Goal: Task Accomplishment & Management: Use online tool/utility

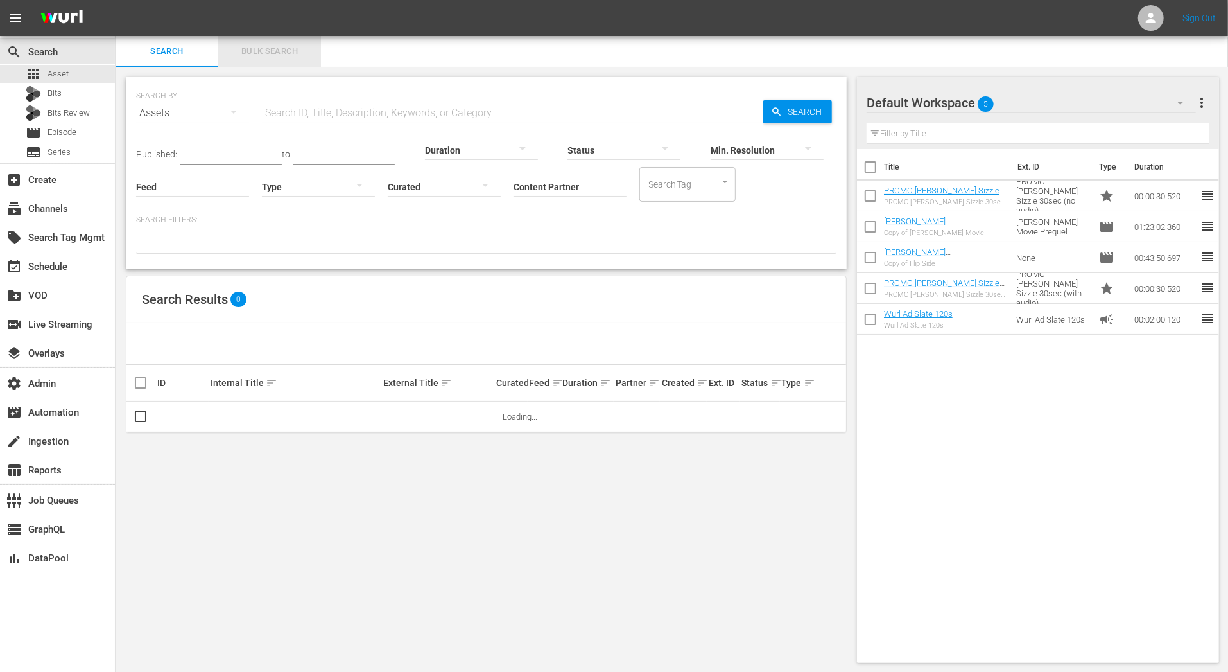
click at [260, 50] on span "Bulk Search" at bounding box center [269, 51] width 87 height 15
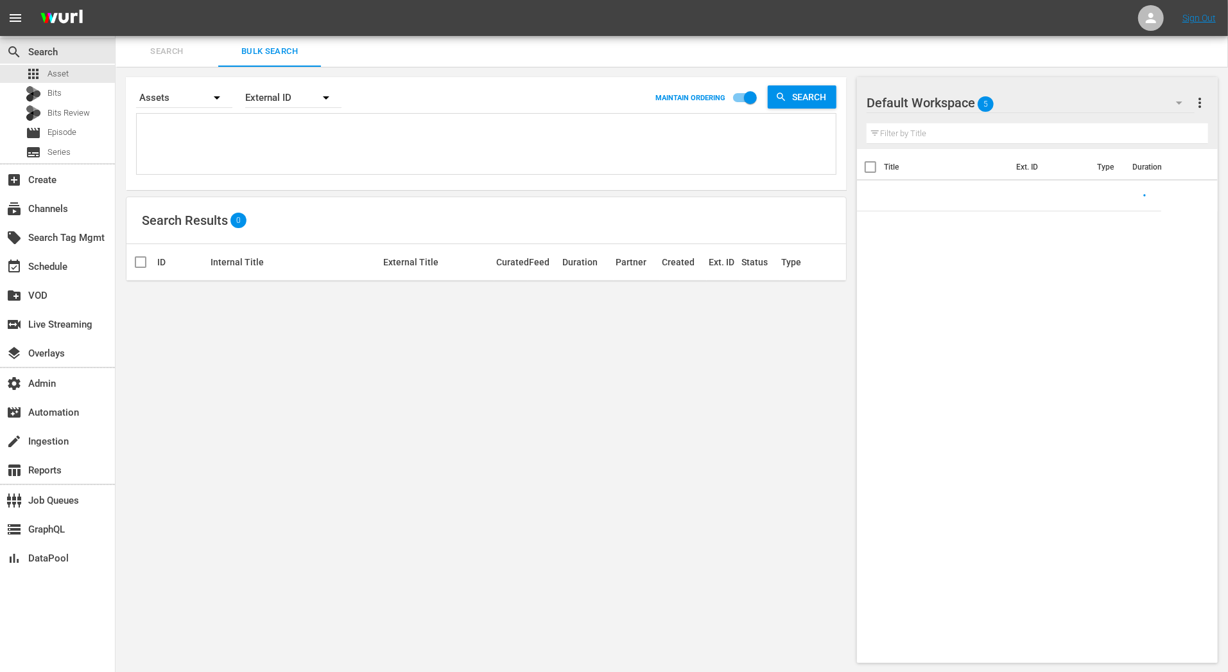
click at [245, 132] on textarea at bounding box center [488, 146] width 696 height 58
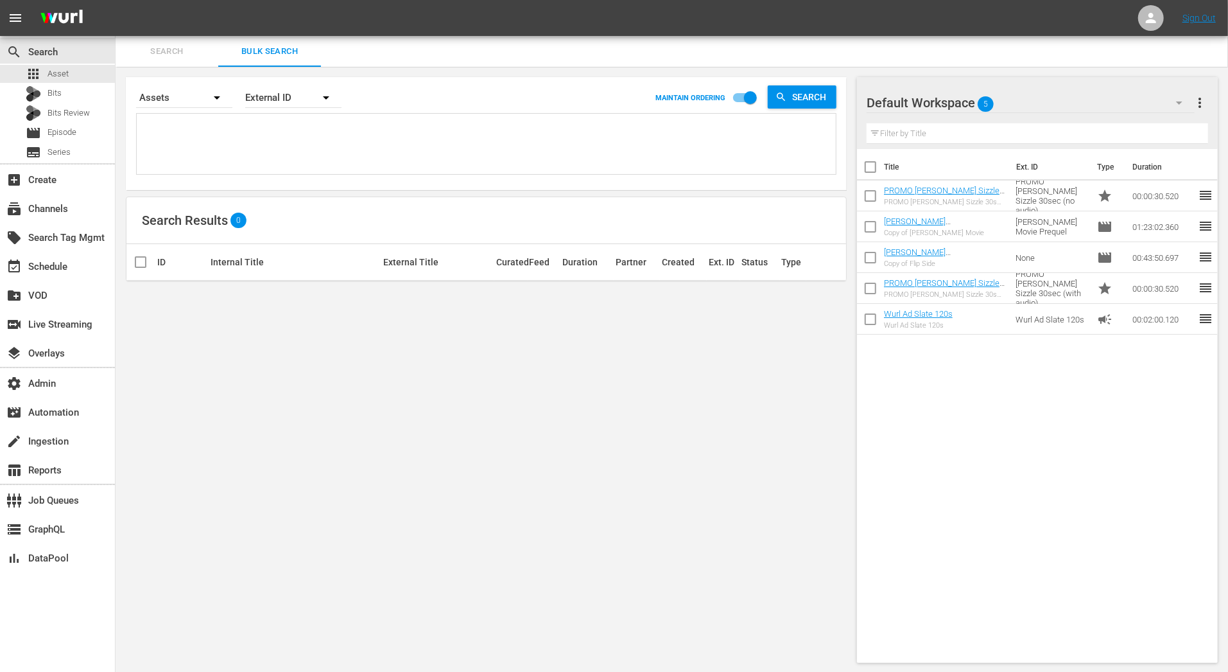
paste textarea "187329899, 187329852"
type textarea "187329899, 187329852"
click at [296, 98] on div "External ID" at bounding box center [293, 98] width 96 height 36
click at [286, 159] on div "Wurl ID" at bounding box center [286, 154] width 51 height 21
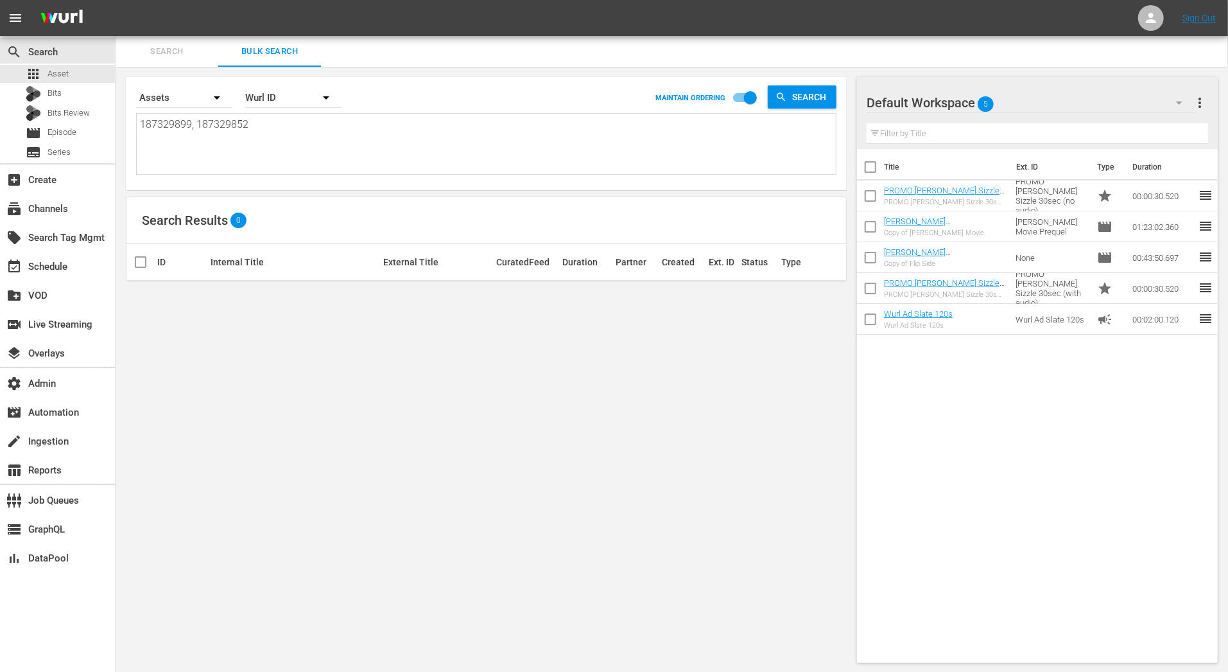
click at [181, 55] on span "Search" at bounding box center [166, 51] width 87 height 15
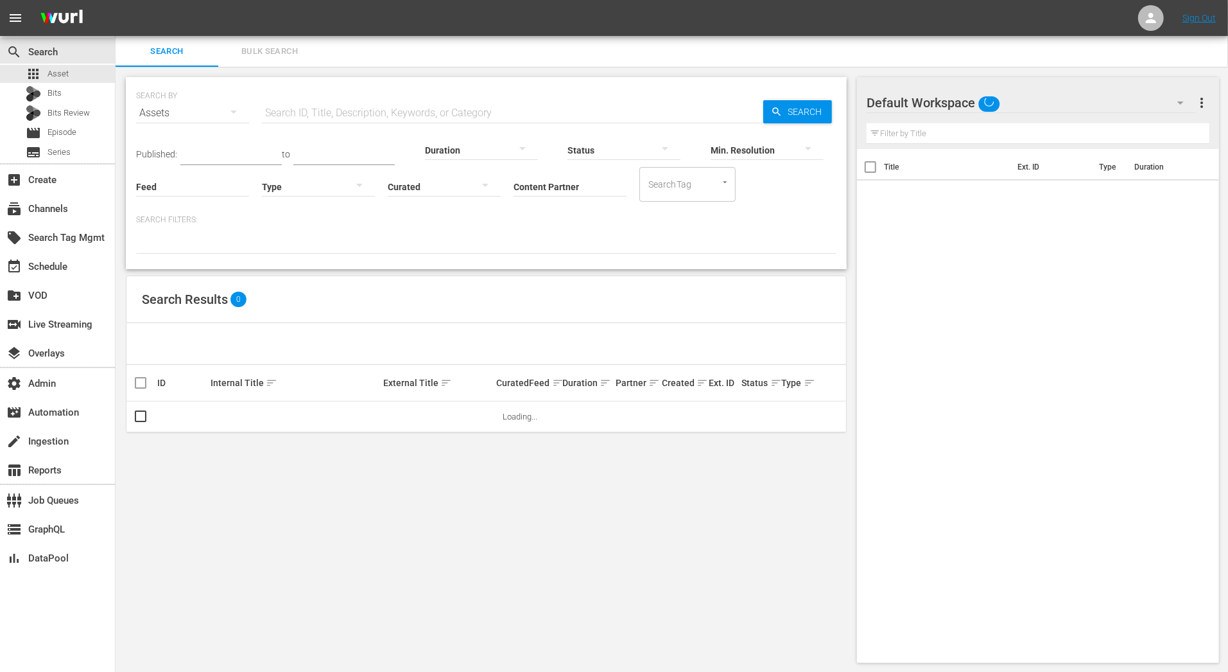
click at [295, 112] on input "text" at bounding box center [512, 113] width 501 height 31
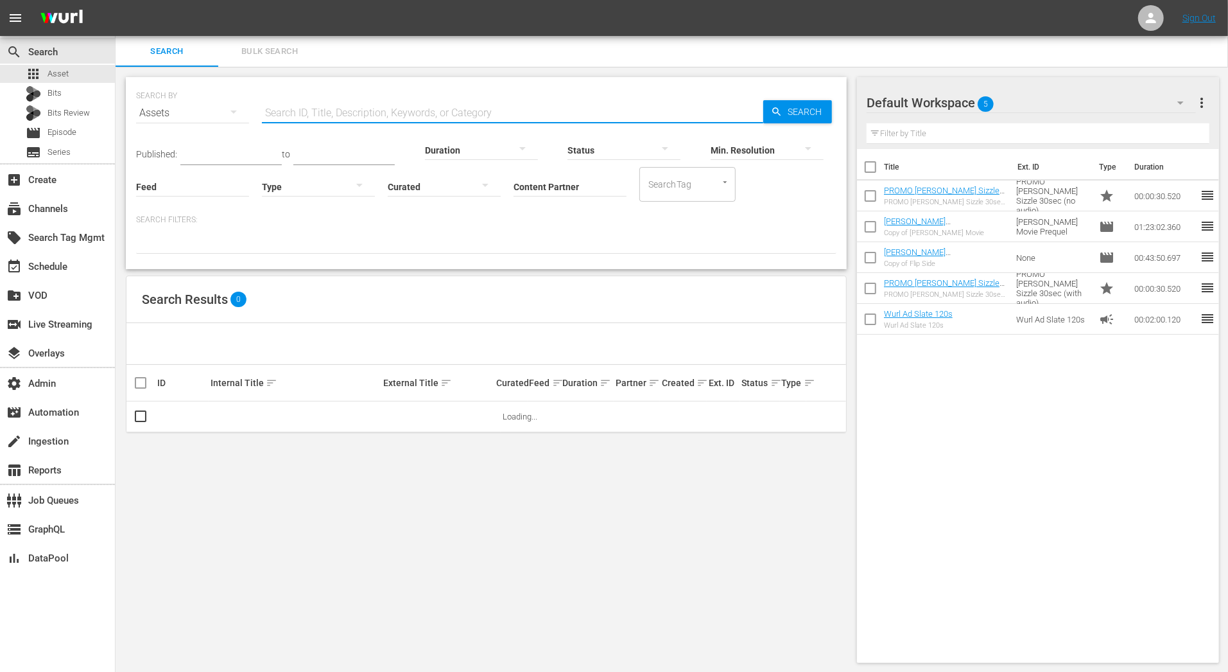
paste input "187329899, 187329852"
drag, startPoint x: 317, startPoint y: 115, endPoint x: 440, endPoint y: 116, distance: 123.9
click at [440, 116] on input "187329899, 187329852" at bounding box center [512, 113] width 501 height 31
type input "187329899"
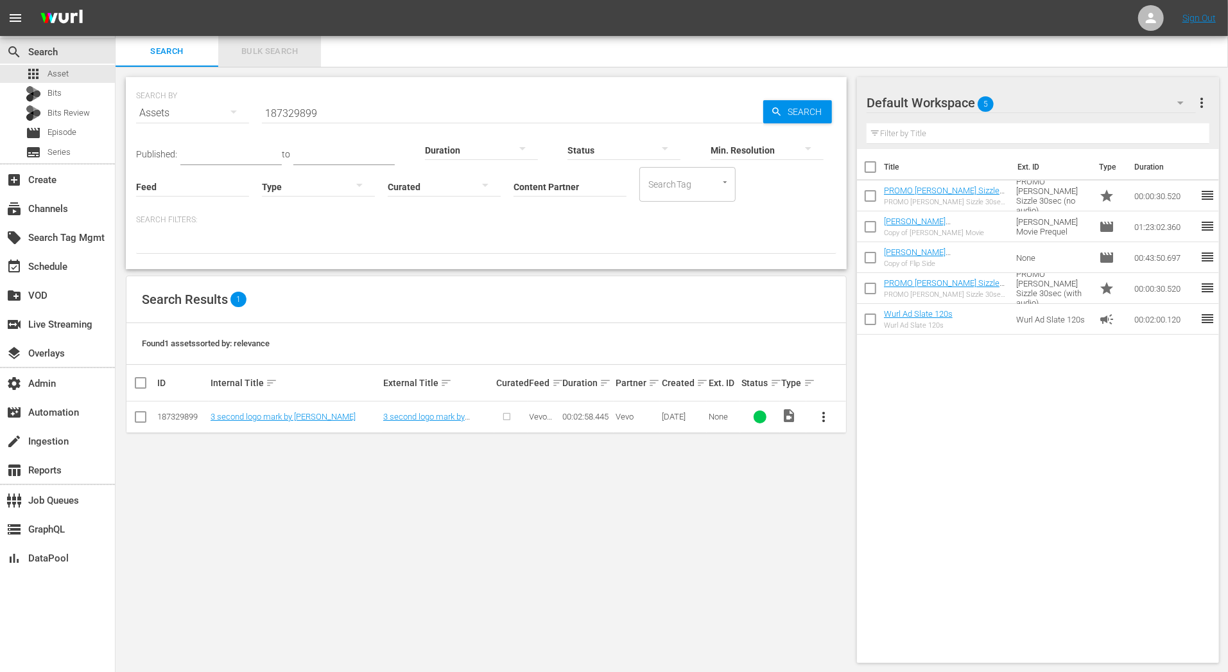
click at [282, 44] on button "Bulk Search" at bounding box center [269, 51] width 103 height 31
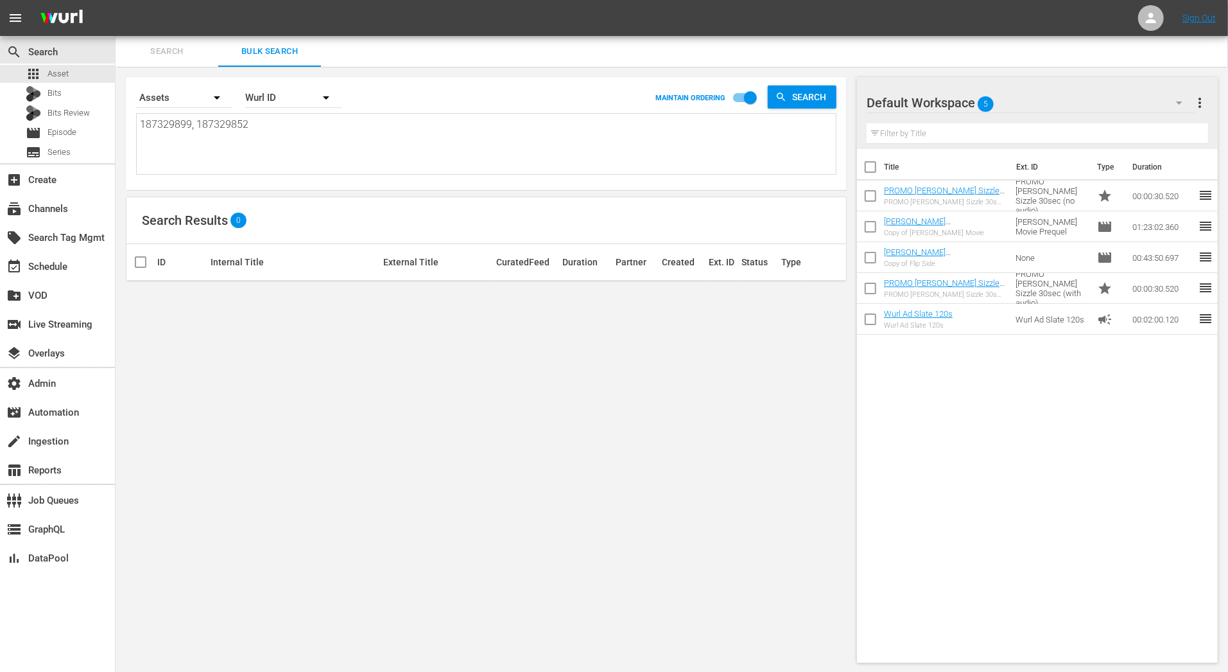
click at [197, 125] on textarea "187329899, 187329852" at bounding box center [488, 146] width 696 height 58
type textarea "187329899,187329852"
type textarea "187329899187329852"
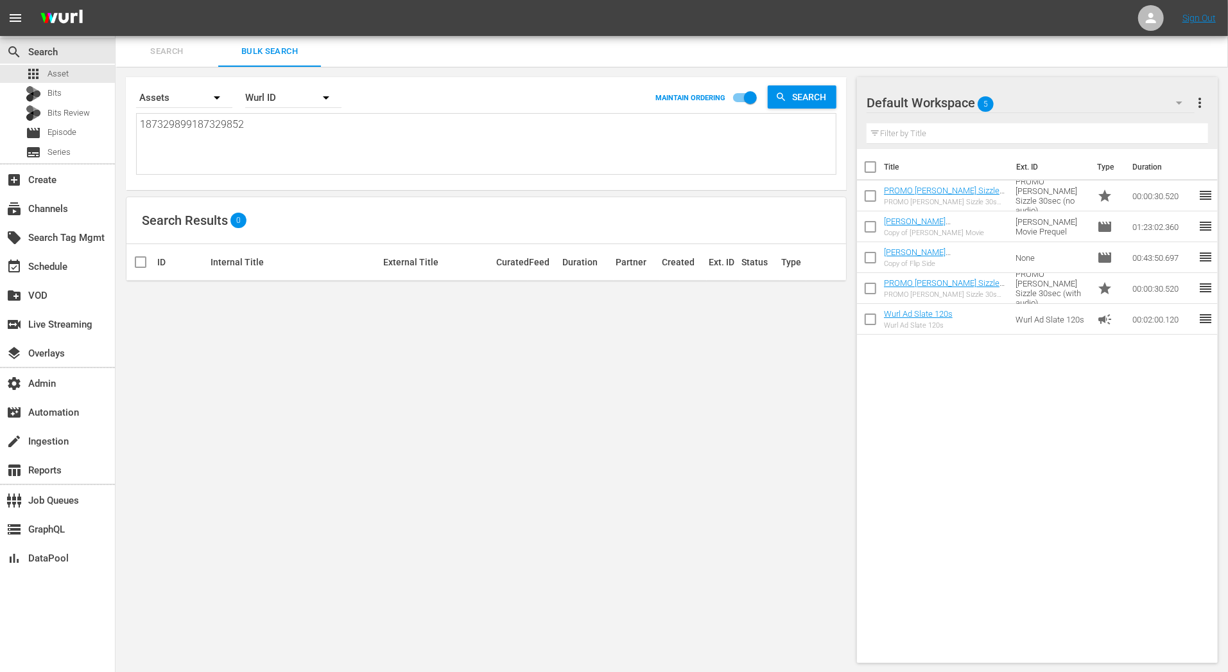
type textarea "187329899 187329852"
click at [186, 51] on span "Search" at bounding box center [166, 51] width 87 height 15
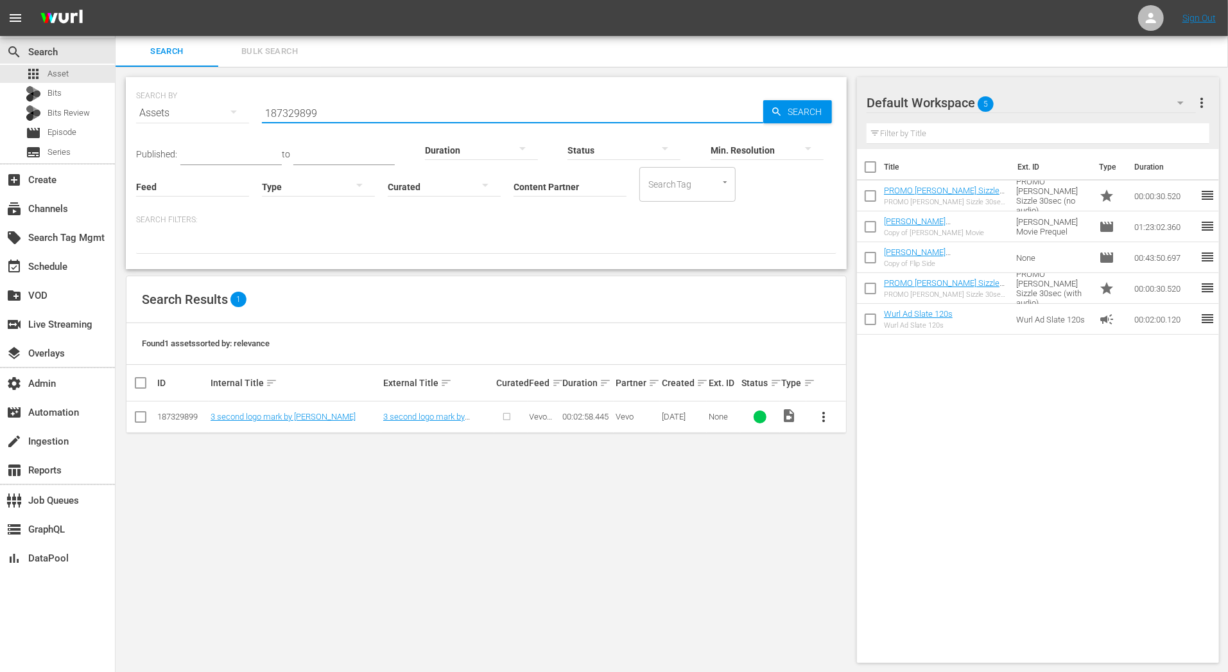
drag, startPoint x: 318, startPoint y: 116, endPoint x: 195, endPoint y: 116, distance: 123.9
click at [195, 116] on div "SEARCH BY Search By Assets Search ID, Title, Description, Keywords, or Category…" at bounding box center [486, 105] width 700 height 46
paste input ", 187329852"
drag, startPoint x: 317, startPoint y: 119, endPoint x: 441, endPoint y: 124, distance: 124.7
click at [442, 124] on div "SEARCH BY Search By Assets Search ID, Title, Description, Keywords, or Category…" at bounding box center [486, 173] width 721 height 192
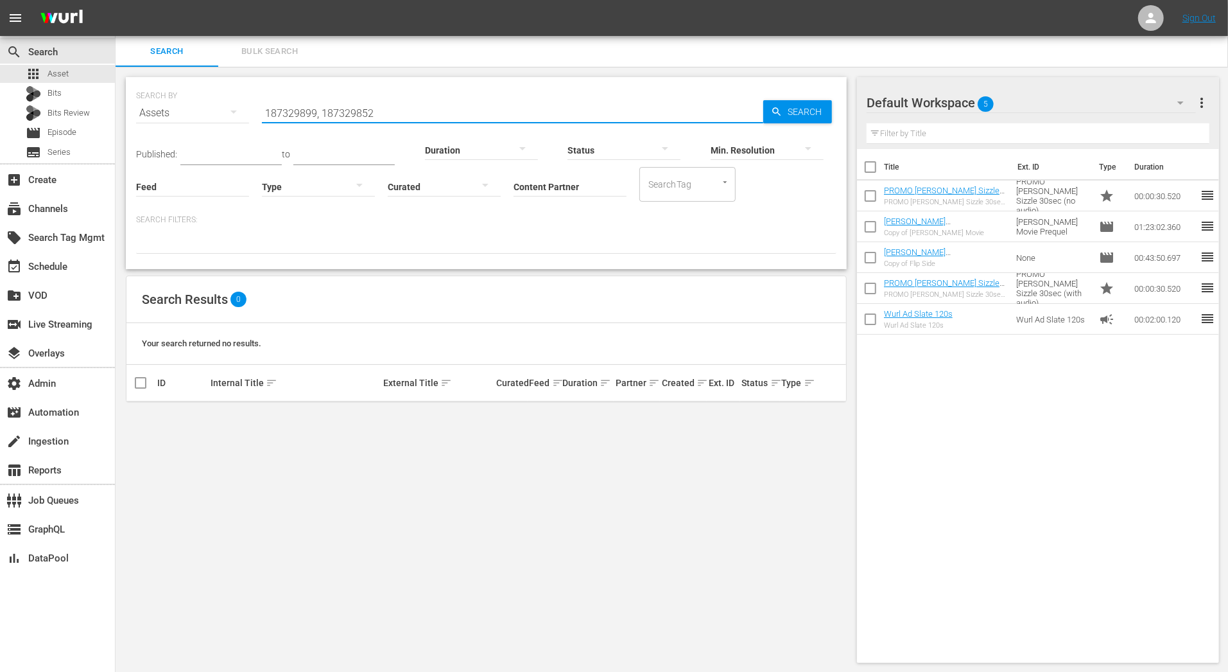
type input "187329899"
click at [139, 417] on input "checkbox" at bounding box center [140, 419] width 15 height 15
checkbox input "true"
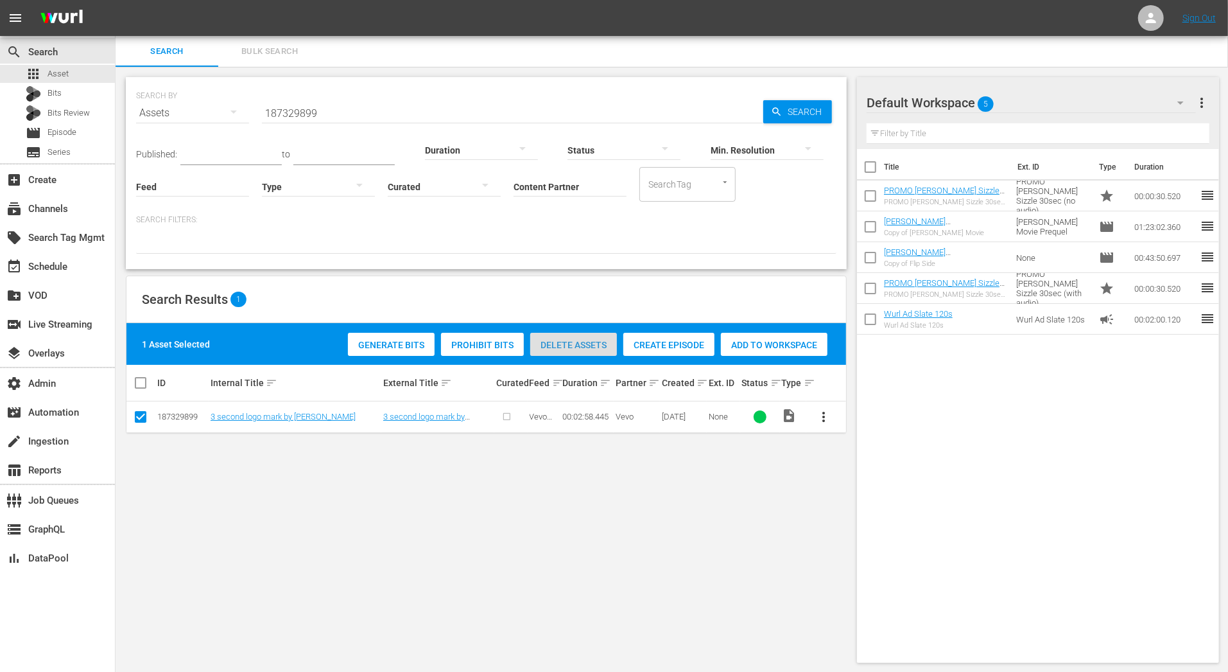
click at [607, 343] on span "Delete Assets" at bounding box center [573, 345] width 87 height 10
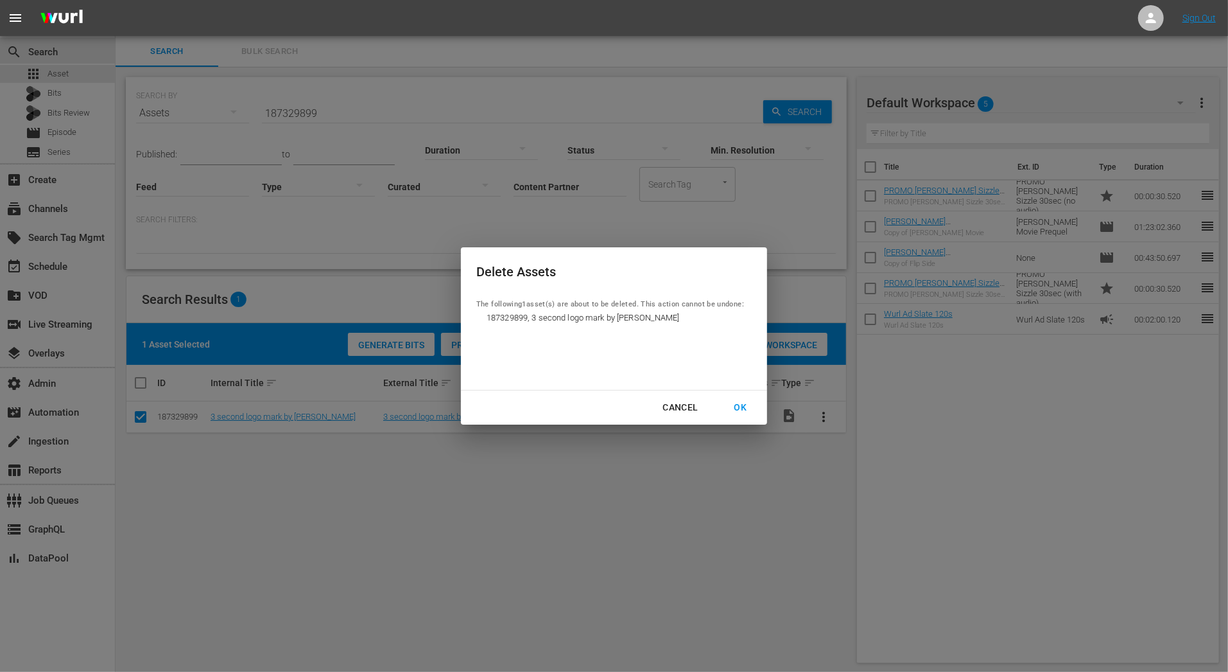
click at [745, 411] on div "OK" at bounding box center [740, 407] width 33 height 16
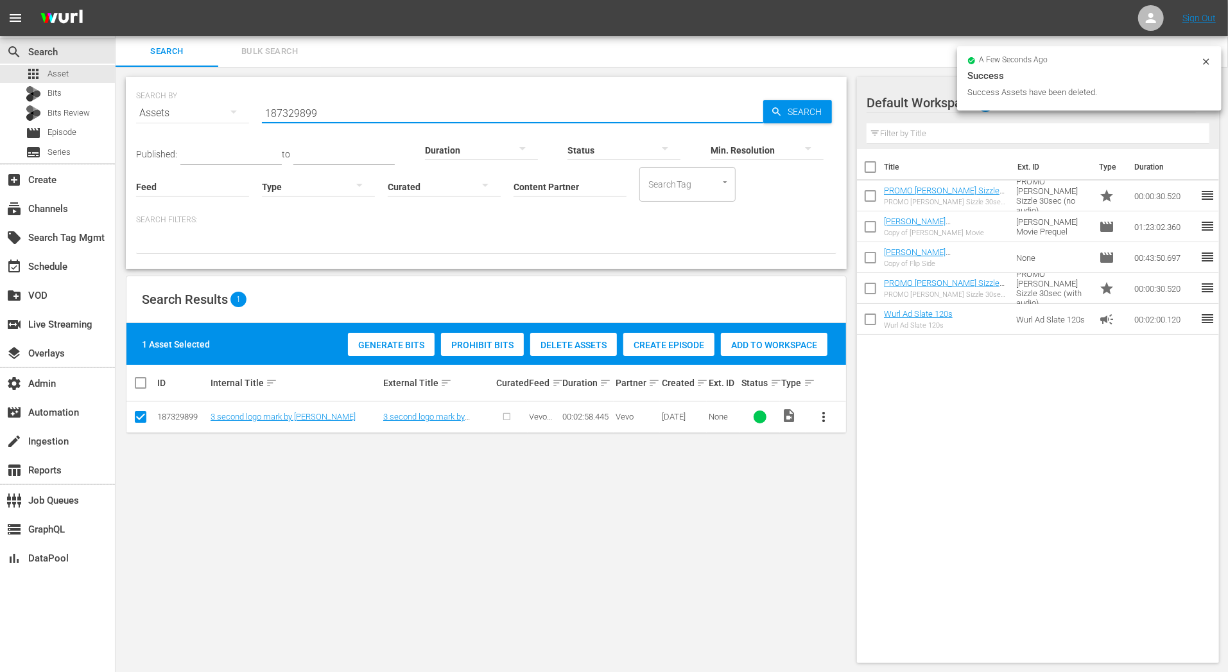
click at [303, 110] on input "187329899" at bounding box center [512, 113] width 501 height 31
paste input ", 187329852"
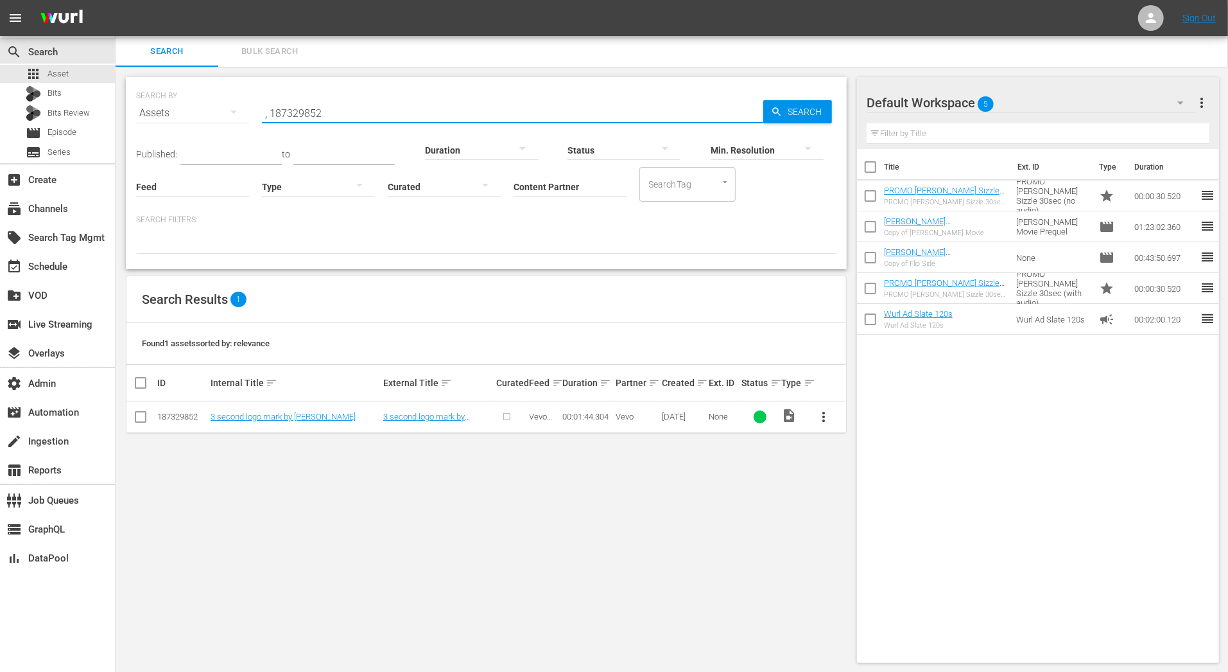
drag, startPoint x: 273, startPoint y: 113, endPoint x: 224, endPoint y: 123, distance: 49.7
click at [224, 123] on div "SEARCH BY Search By Assets Search ID, Title, Description, Keywords, or Category…" at bounding box center [486, 105] width 700 height 46
type input ", 187329852"
click at [143, 415] on input "checkbox" at bounding box center [140, 419] width 15 height 15
checkbox input "true"
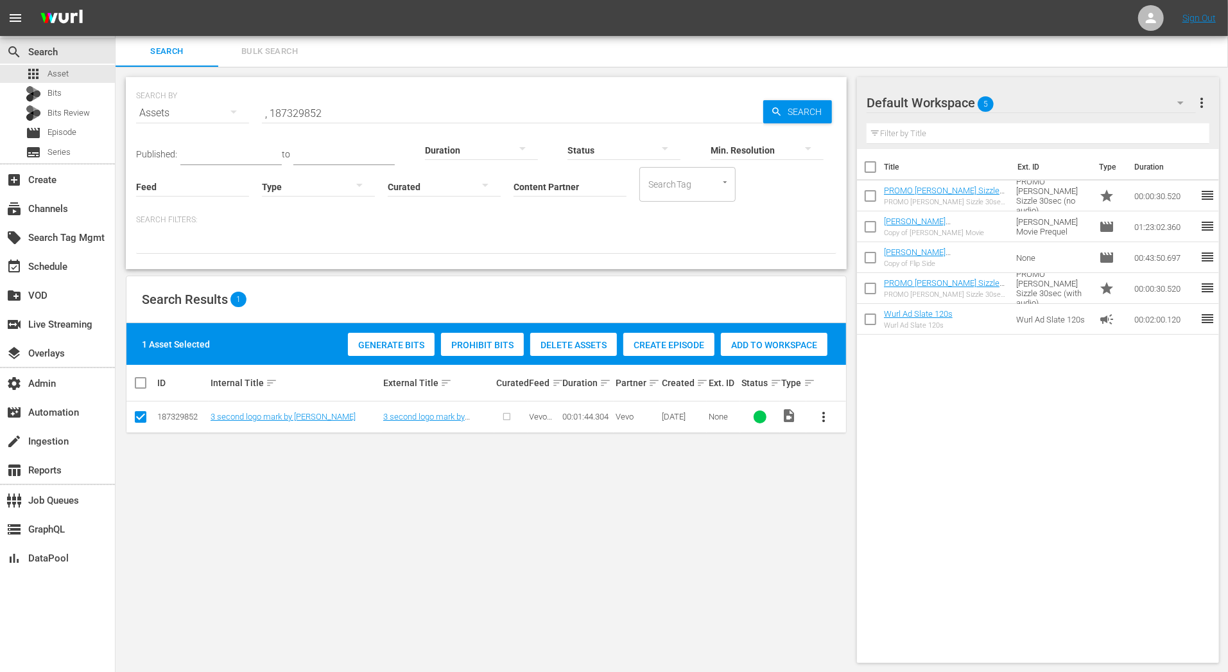
click at [593, 343] on span "Delete Assets" at bounding box center [573, 345] width 87 height 10
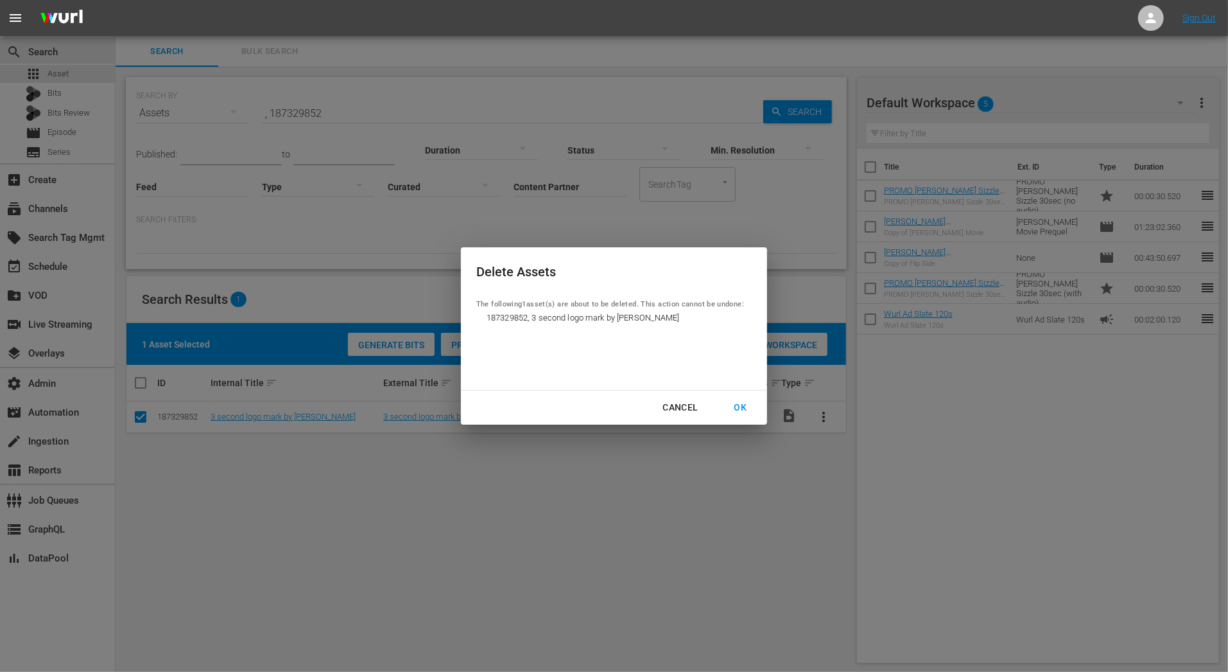
click at [742, 409] on div "OK" at bounding box center [740, 407] width 33 height 16
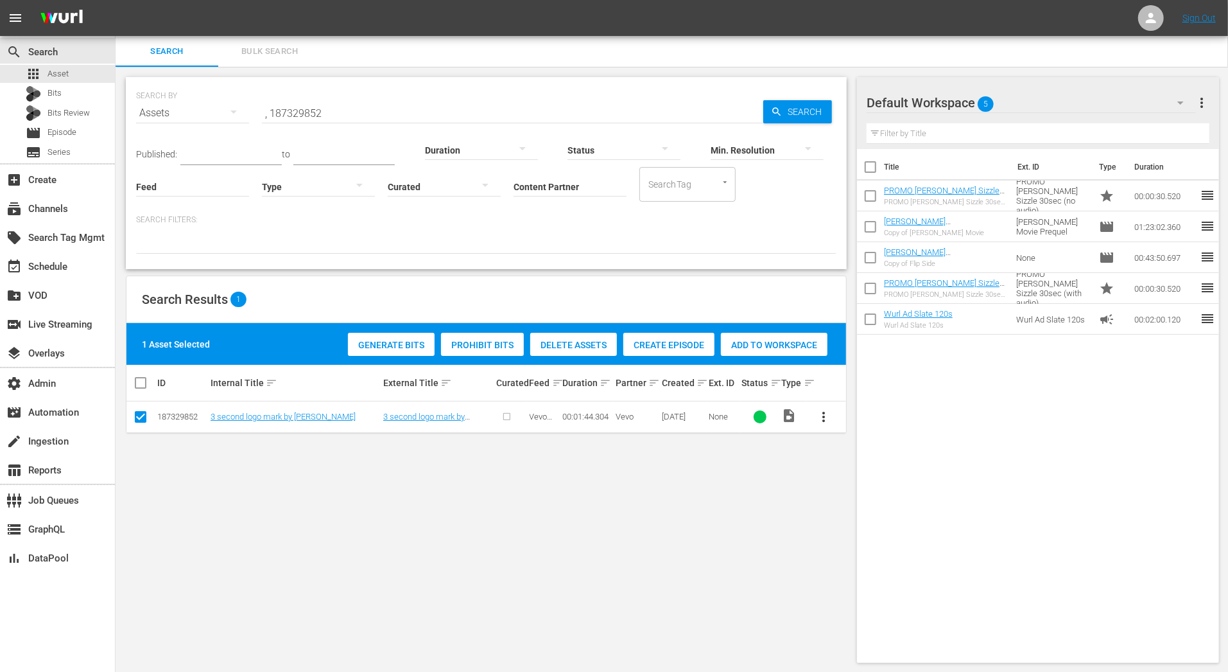
click at [291, 104] on input ", 187329852" at bounding box center [512, 113] width 501 height 31
click at [308, 117] on input ", 187329852" at bounding box center [512, 113] width 501 height 31
click at [79, 99] on div "Bits" at bounding box center [57, 94] width 115 height 18
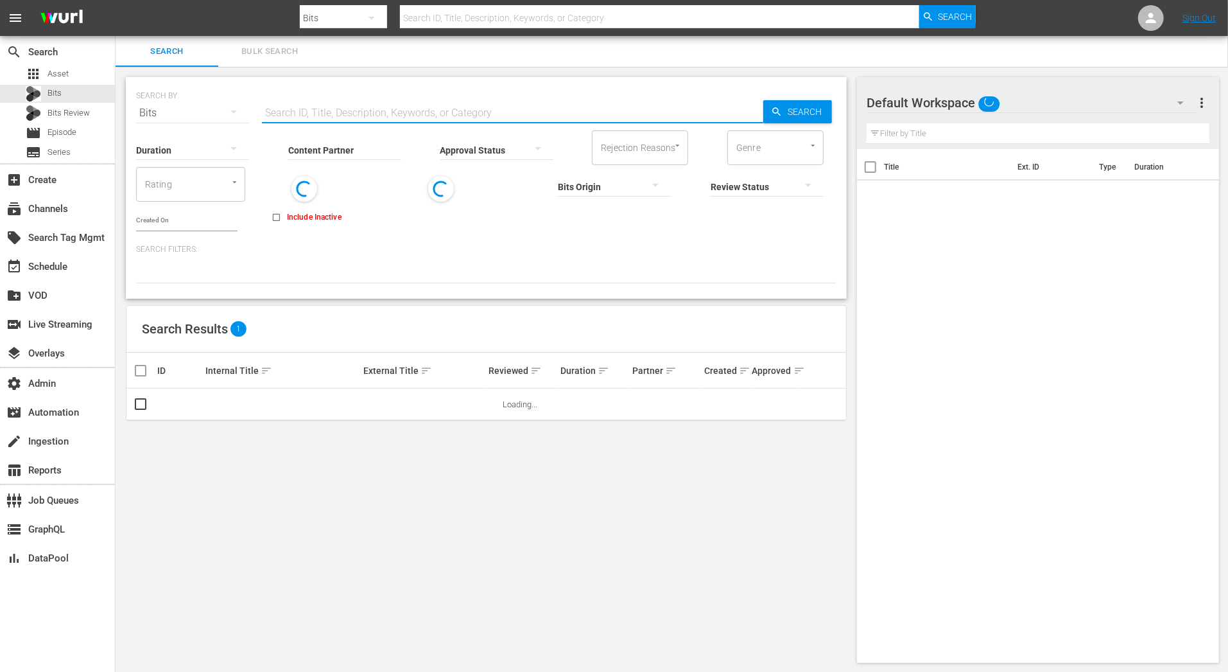
click at [366, 117] on input "text" at bounding box center [512, 113] width 501 height 31
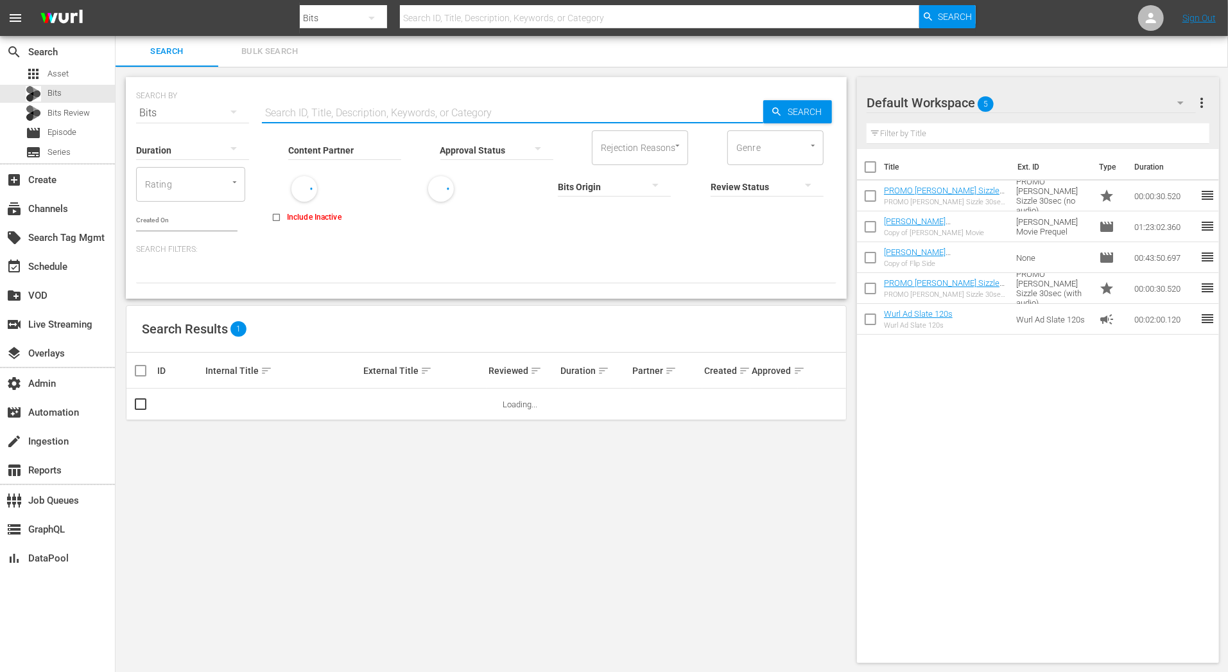
paste input "187329852"
type input "187329852"
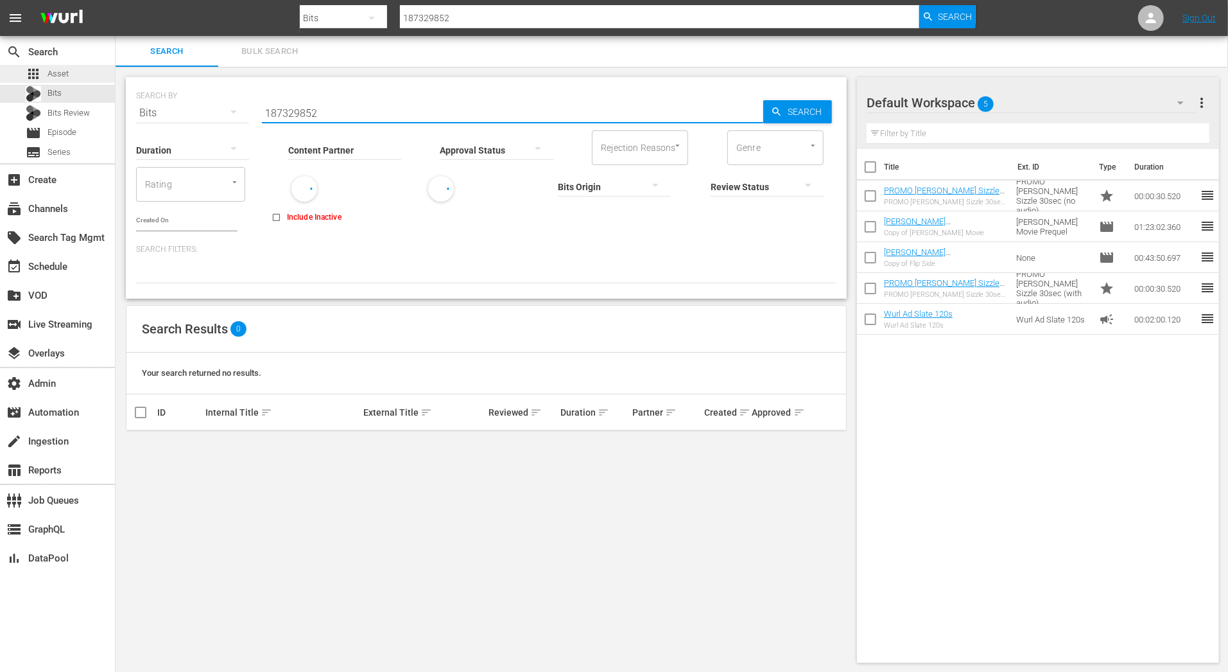
click at [104, 74] on div "apps Asset" at bounding box center [57, 74] width 115 height 18
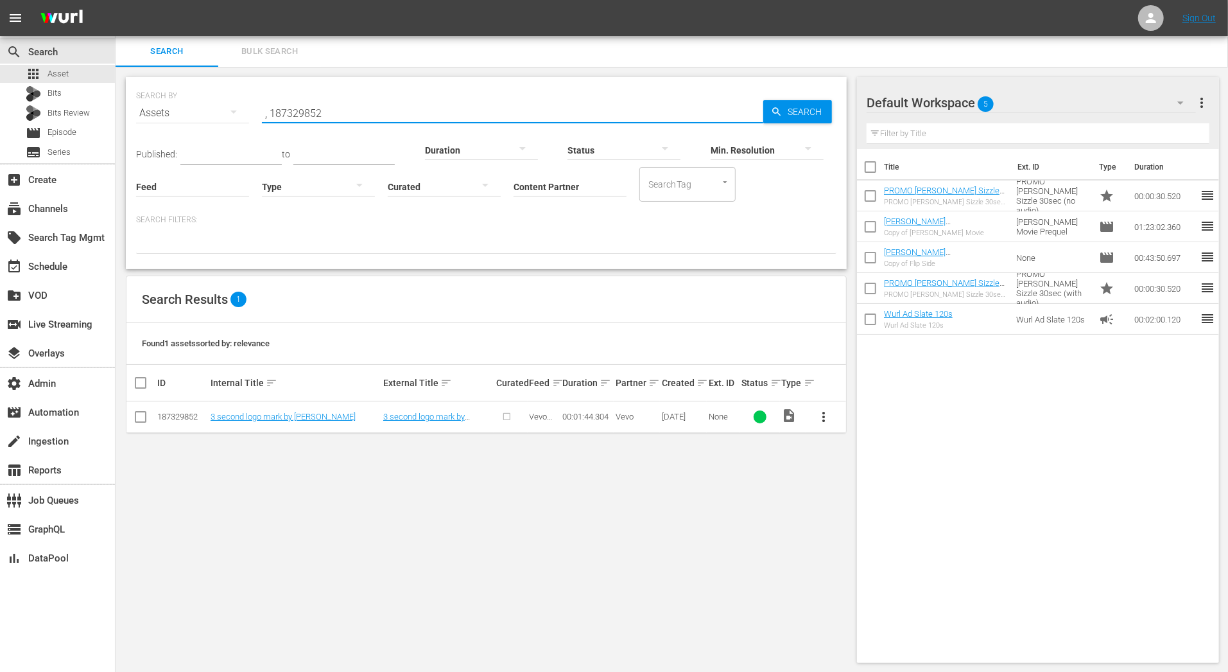
drag, startPoint x: 270, startPoint y: 111, endPoint x: 230, endPoint y: 114, distance: 39.9
click at [230, 114] on div "SEARCH BY Search By Assets Search ID, Title, Description, Keywords, or Category…" at bounding box center [486, 105] width 700 height 46
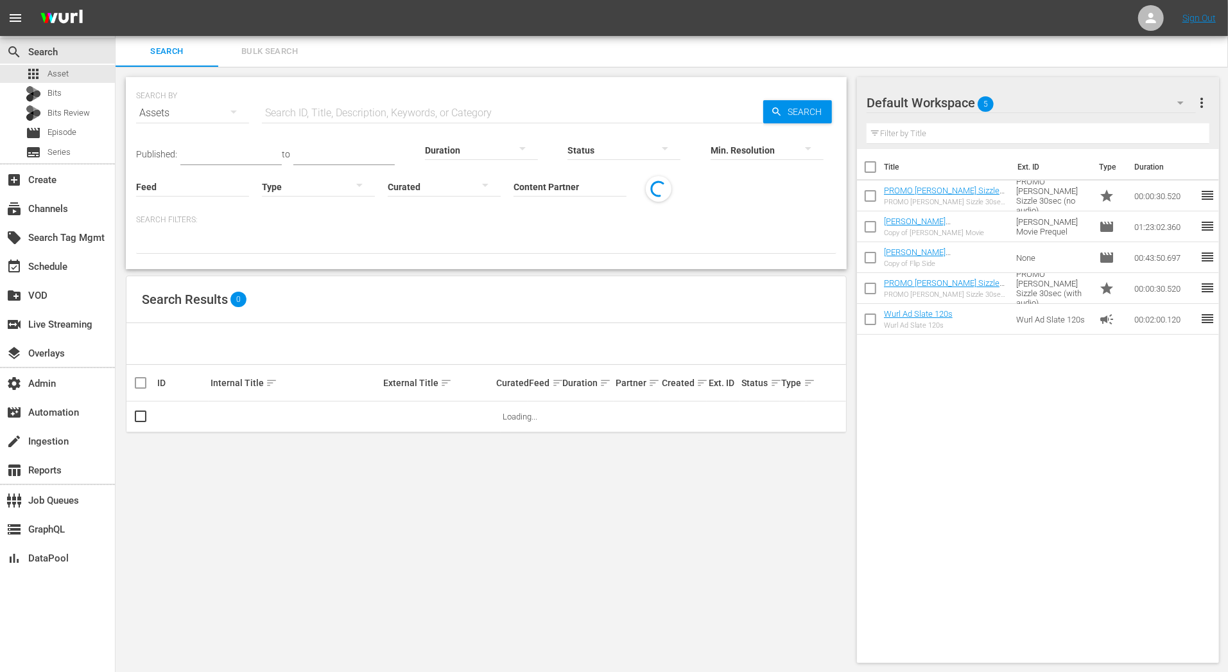
click at [299, 107] on input "text" at bounding box center [512, 113] width 501 height 31
paste input "187329852"
type input "187329852"
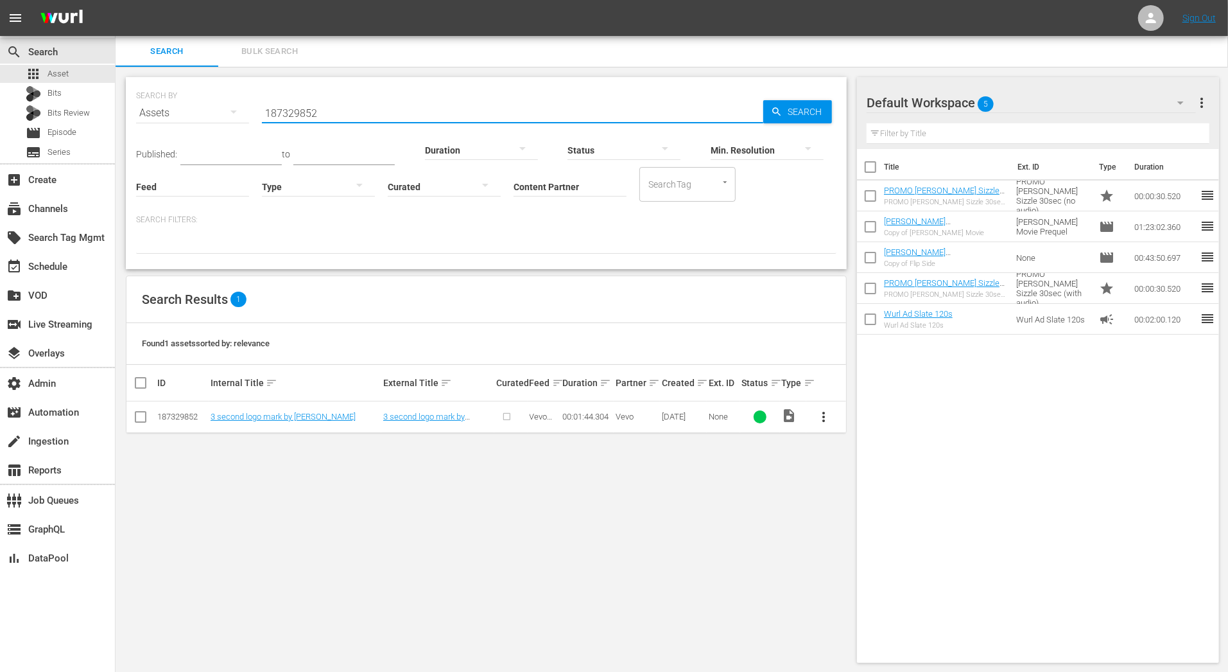
click at [761, 415] on div at bounding box center [760, 416] width 13 height 13
click at [289, 417] on link "3 second logo mark by [PERSON_NAME]" at bounding box center [283, 417] width 145 height 10
click at [97, 116] on div "Bits Review" at bounding box center [57, 113] width 115 height 18
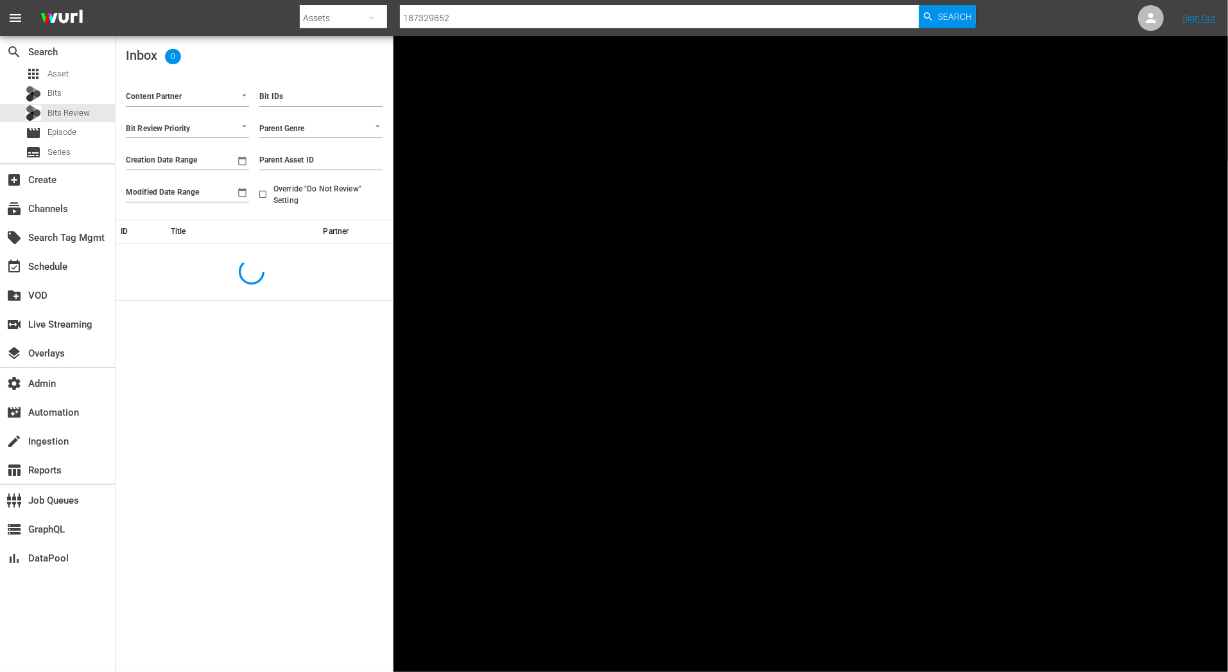
click at [309, 191] on span "Override "Do Not Review" Setting" at bounding box center [323, 194] width 99 height 23
click at [274, 191] on input "Override "Do Not Review" Setting" at bounding box center [262, 196] width 21 height 21
checkbox input "true"
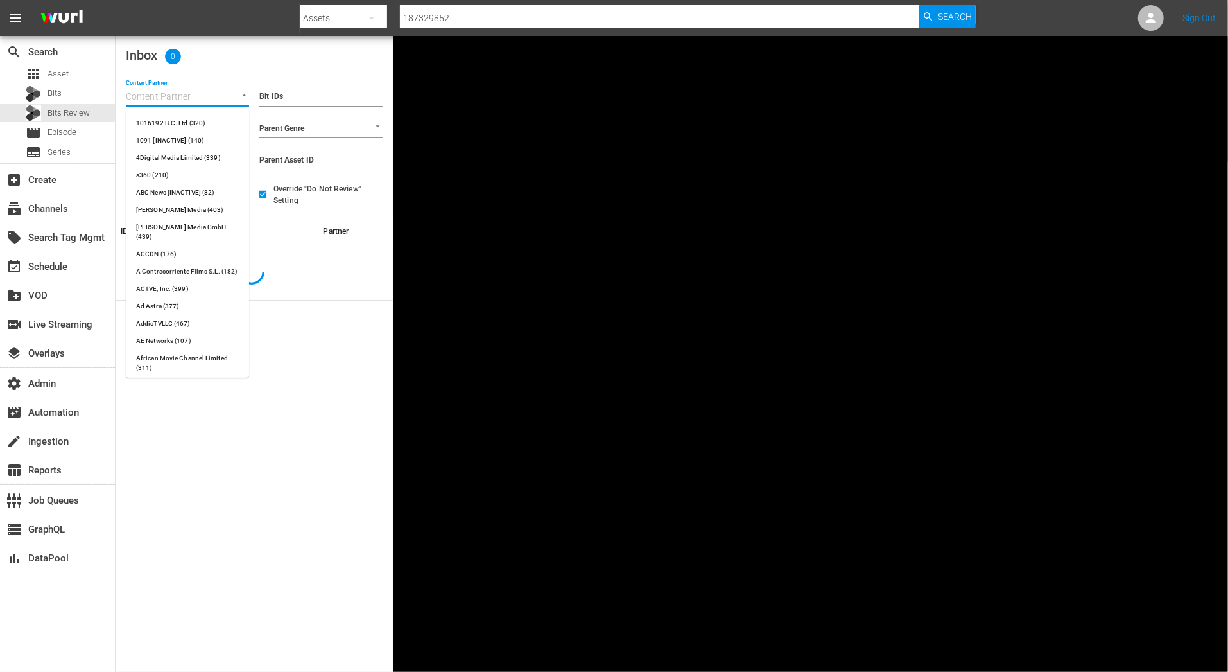
click at [175, 101] on input "Content Partner" at bounding box center [169, 97] width 87 height 17
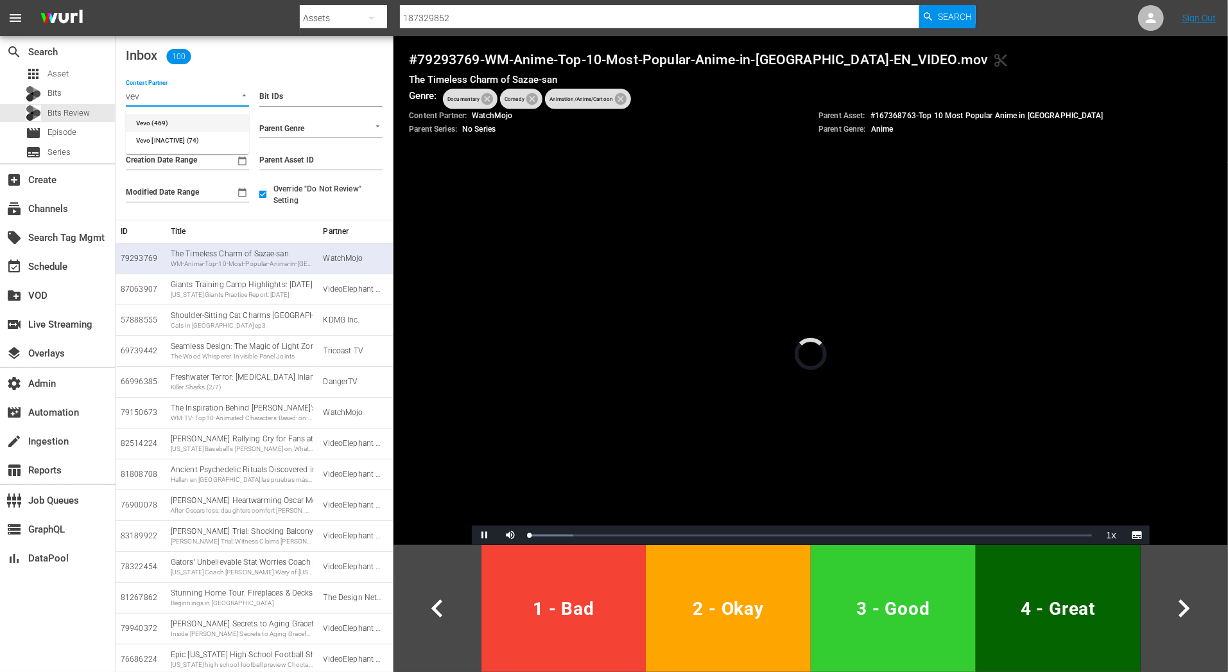
click at [193, 123] on li "Vevo (469)" at bounding box center [187, 122] width 123 height 17
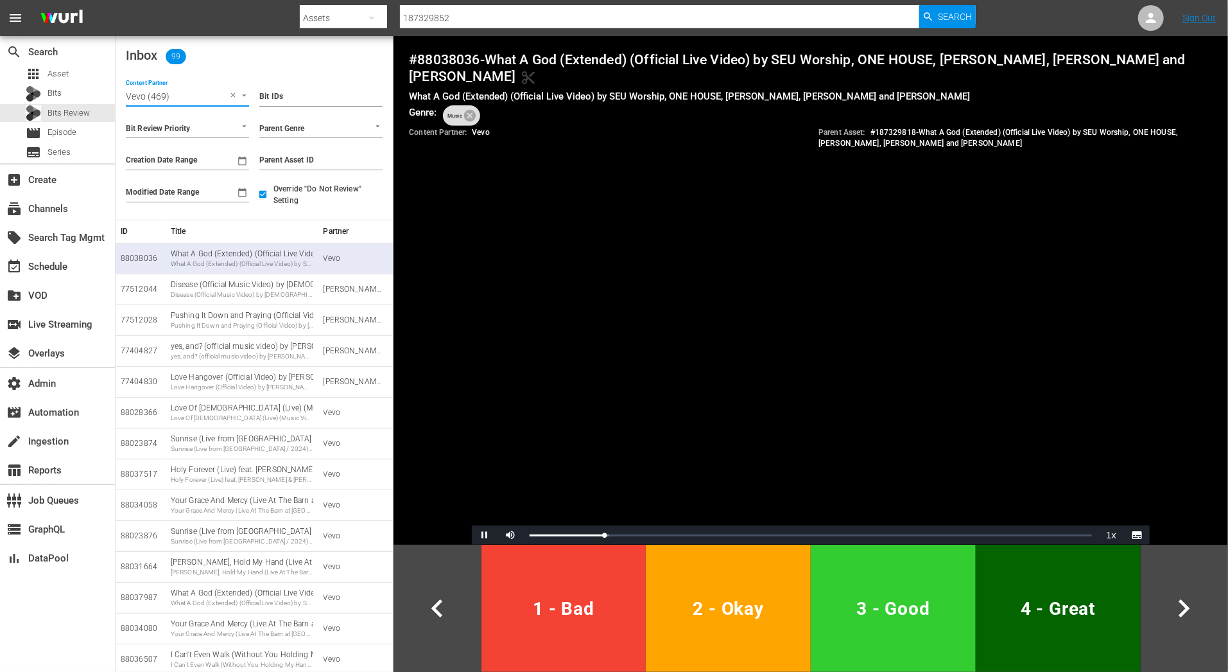
type input "Vevo (469)"
click at [485, 535] on span "Video Player" at bounding box center [485, 535] width 0 height 0
click at [220, 158] on input "Creation Date Range" at bounding box center [178, 160] width 105 height 19
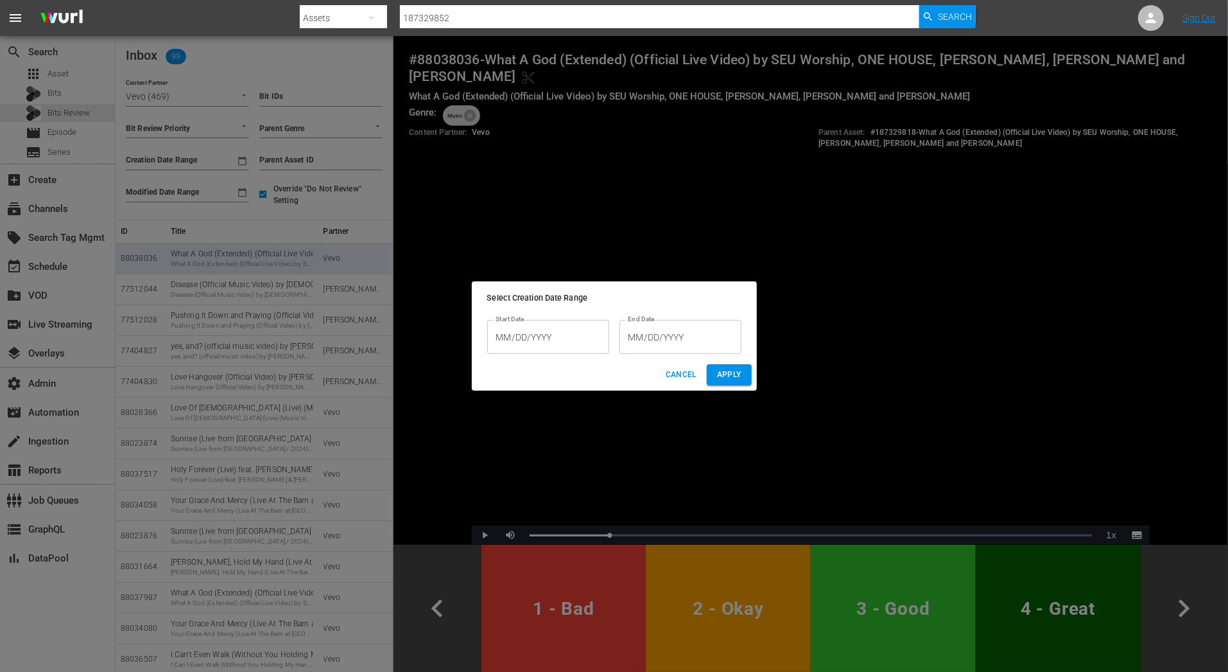
click at [564, 340] on input "MM/DD/YYYY" at bounding box center [548, 337] width 122 height 35
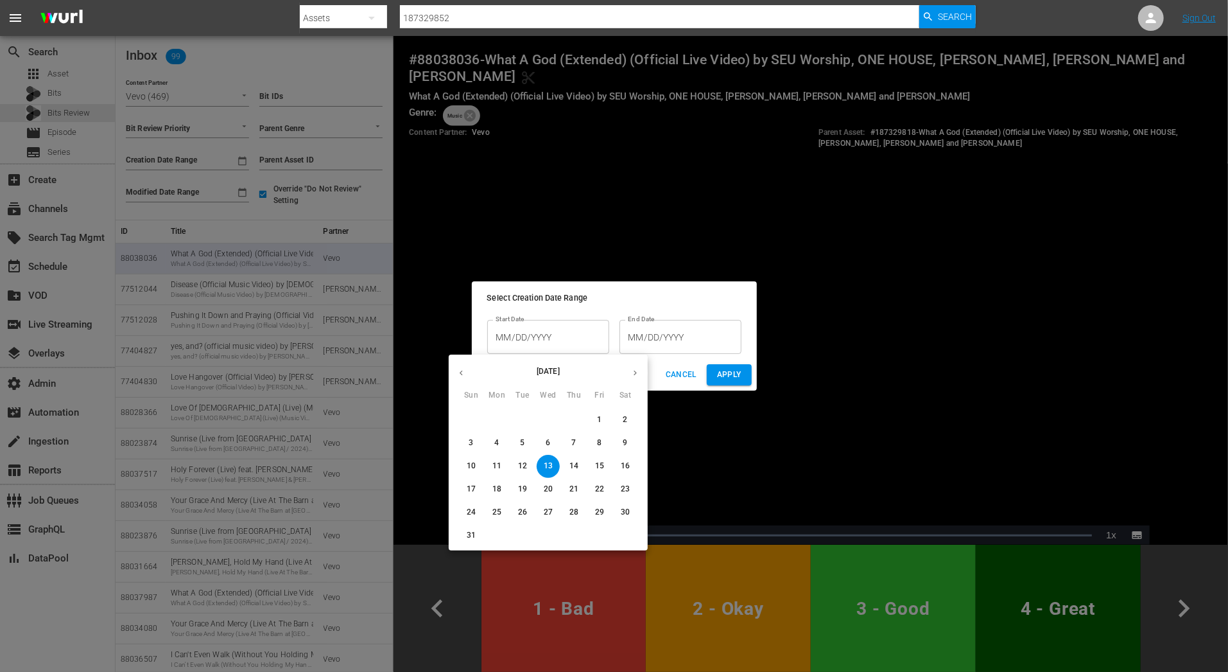
click at [531, 463] on span "12" at bounding box center [522, 465] width 23 height 11
type input "[DATE]"
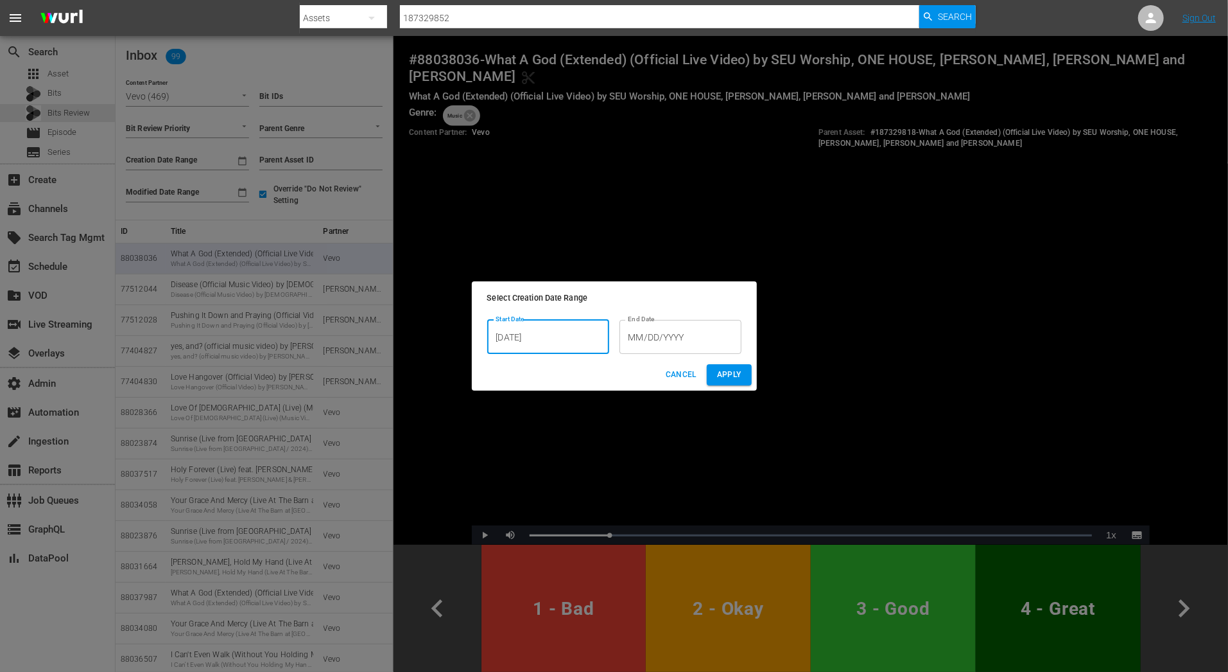
click at [733, 374] on span "Apply" at bounding box center [729, 374] width 24 height 13
type input "From [DATE]"
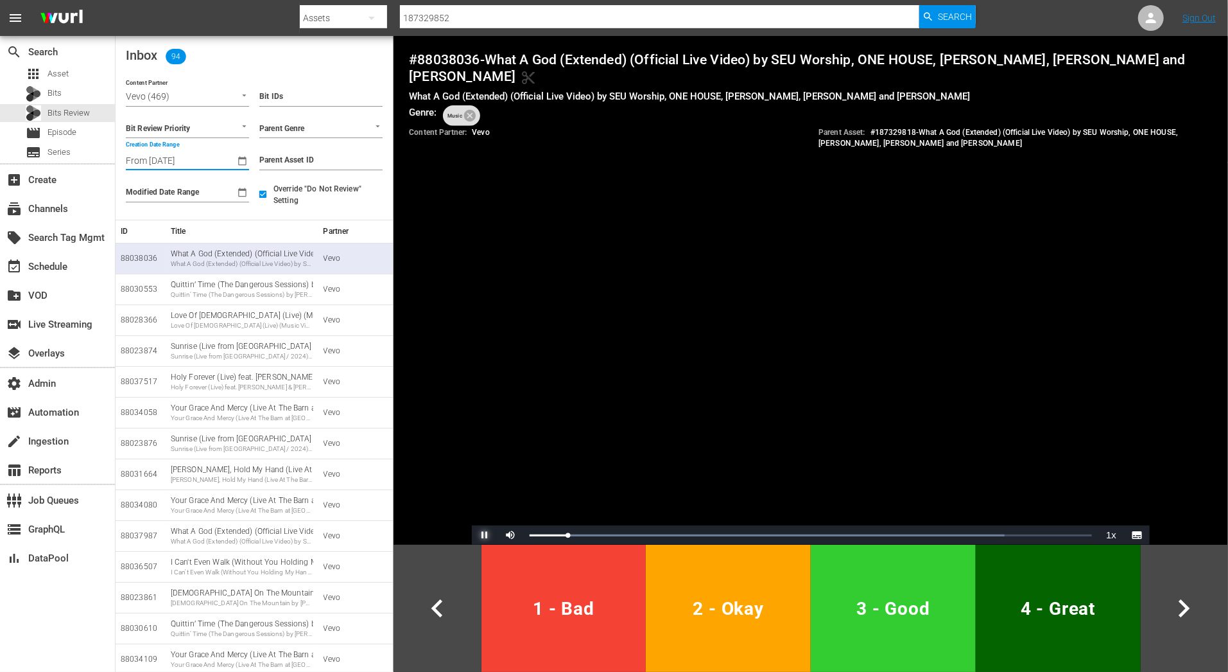
click at [485, 535] on span "Video Player" at bounding box center [485, 535] width 0 height 0
